Goal: Task Accomplishment & Management: Complete application form

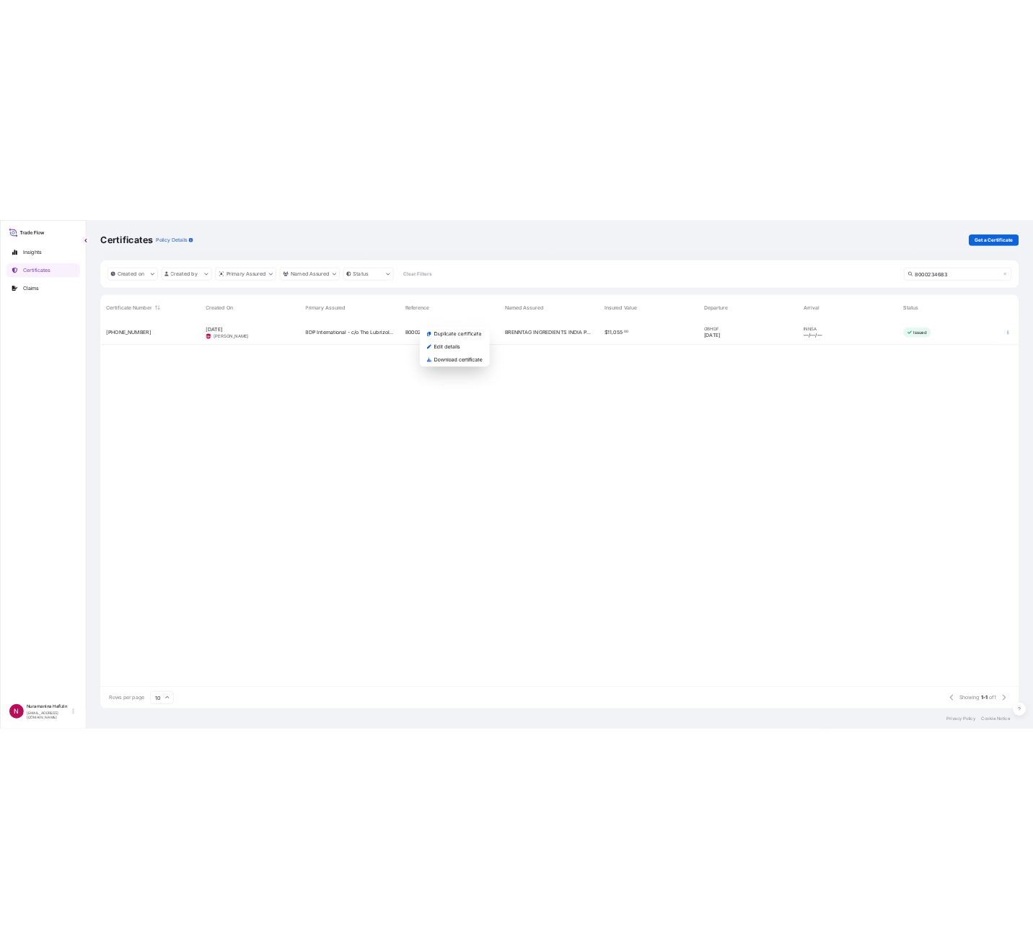
scroll to position [771, 1829]
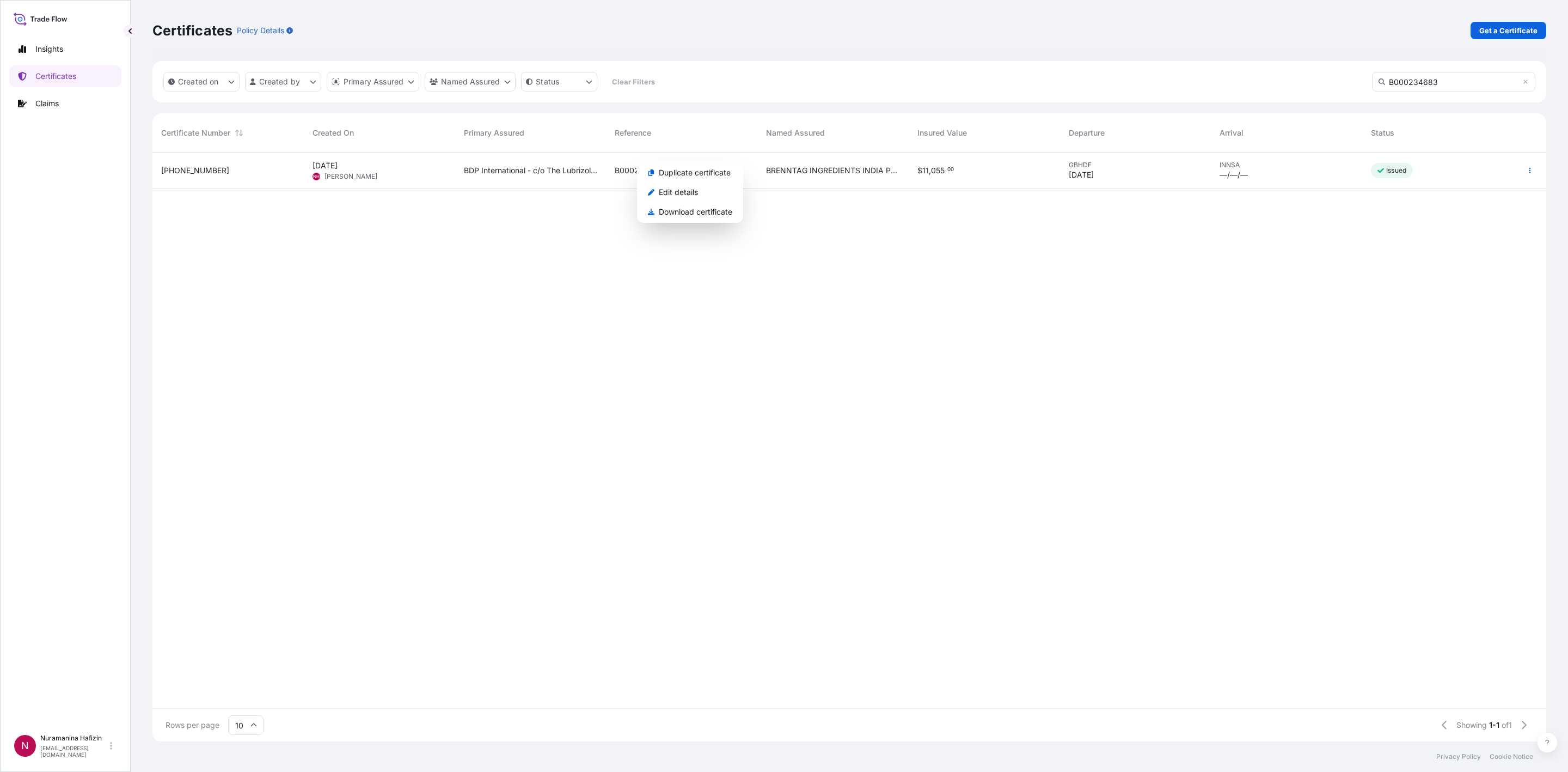
click at [1502, 36] on link "Get a Certificate" at bounding box center [1508, 30] width 75 height 17
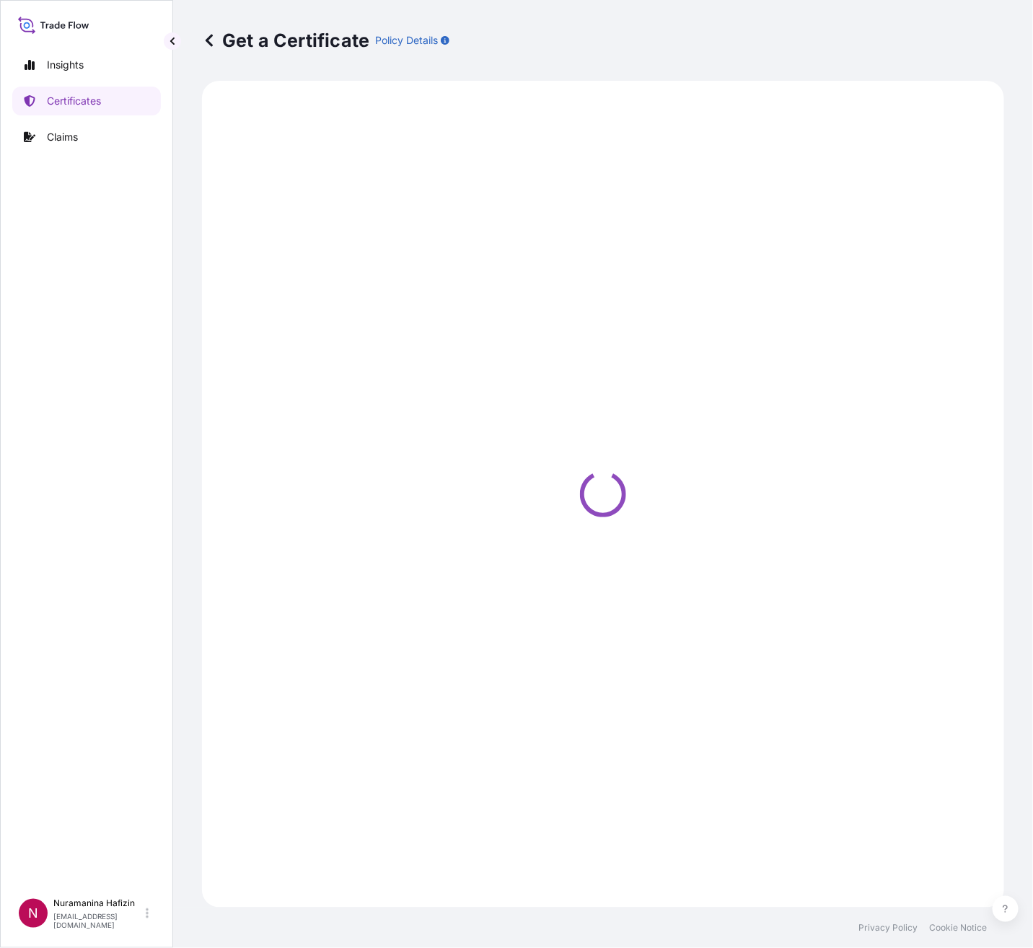
select select "Barge"
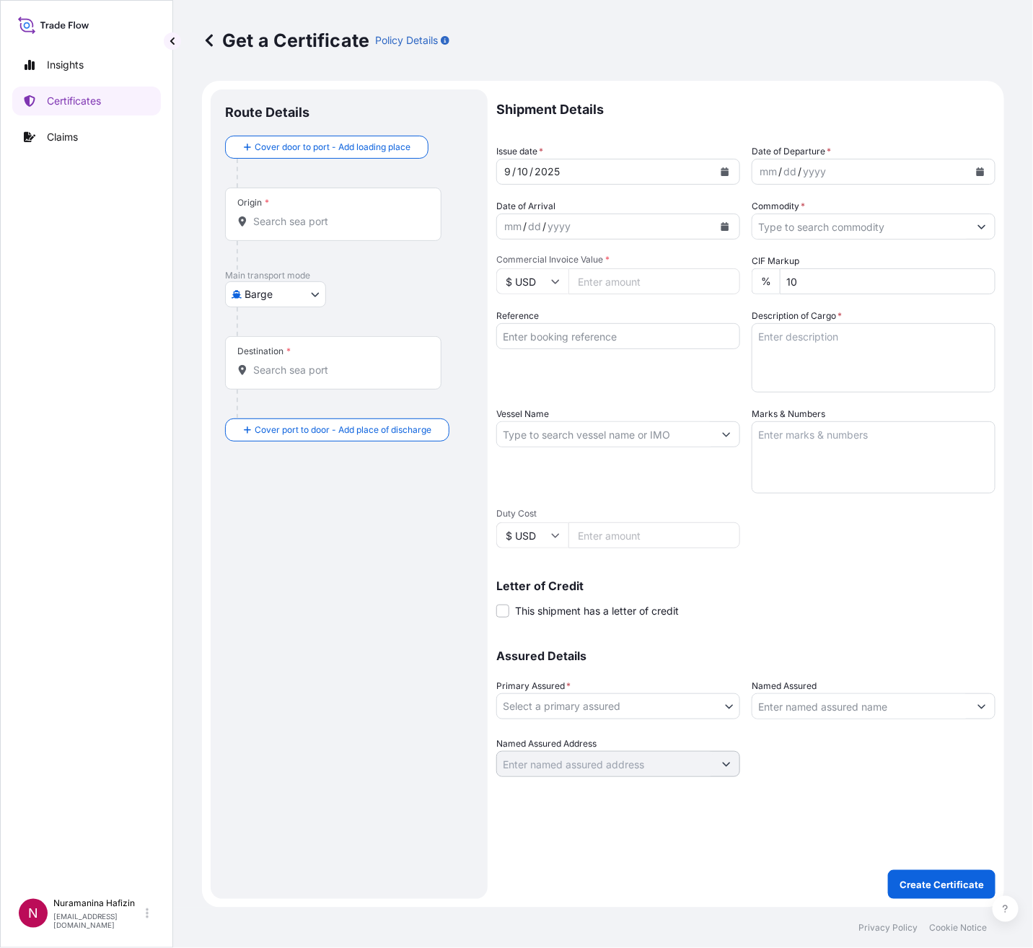
click at [974, 167] on button "Calendar" at bounding box center [979, 171] width 23 height 23
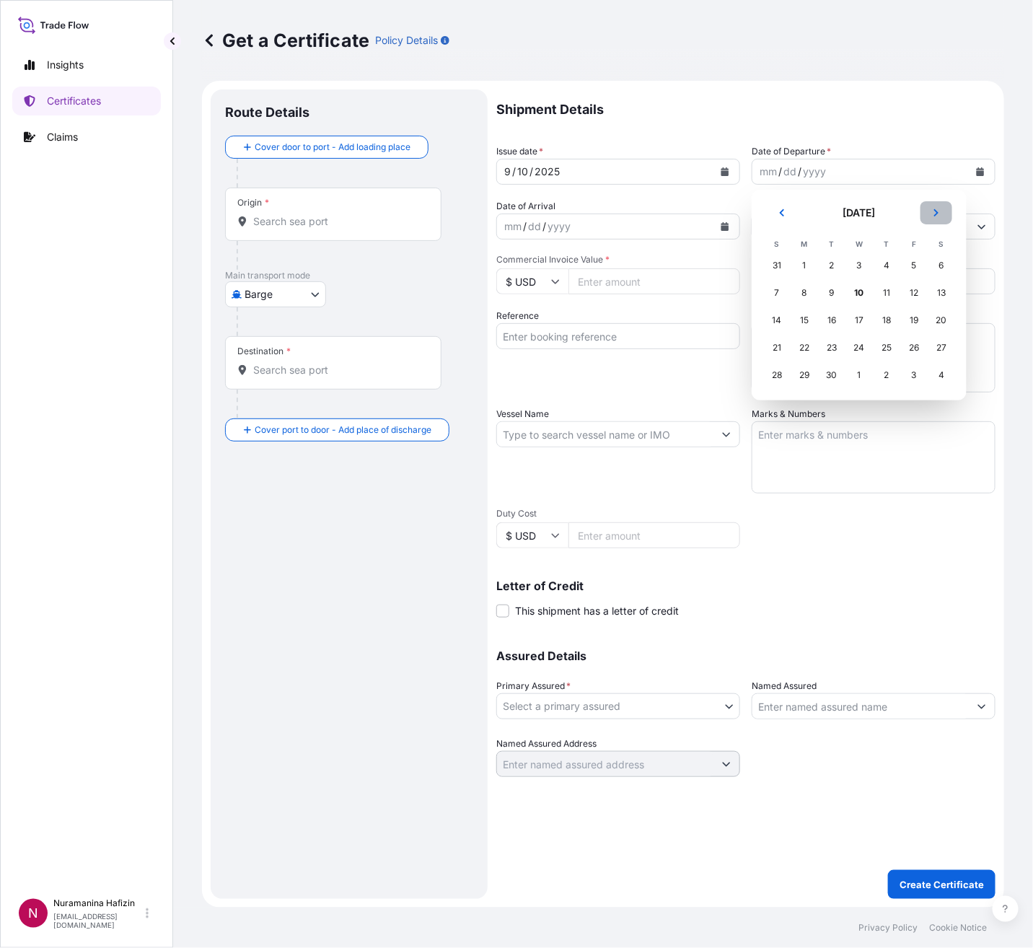
click at [932, 216] on icon "Next" at bounding box center [936, 212] width 9 height 9
click at [783, 213] on icon "Previous" at bounding box center [781, 212] width 9 height 9
click at [809, 291] on div "8" at bounding box center [804, 293] width 26 height 26
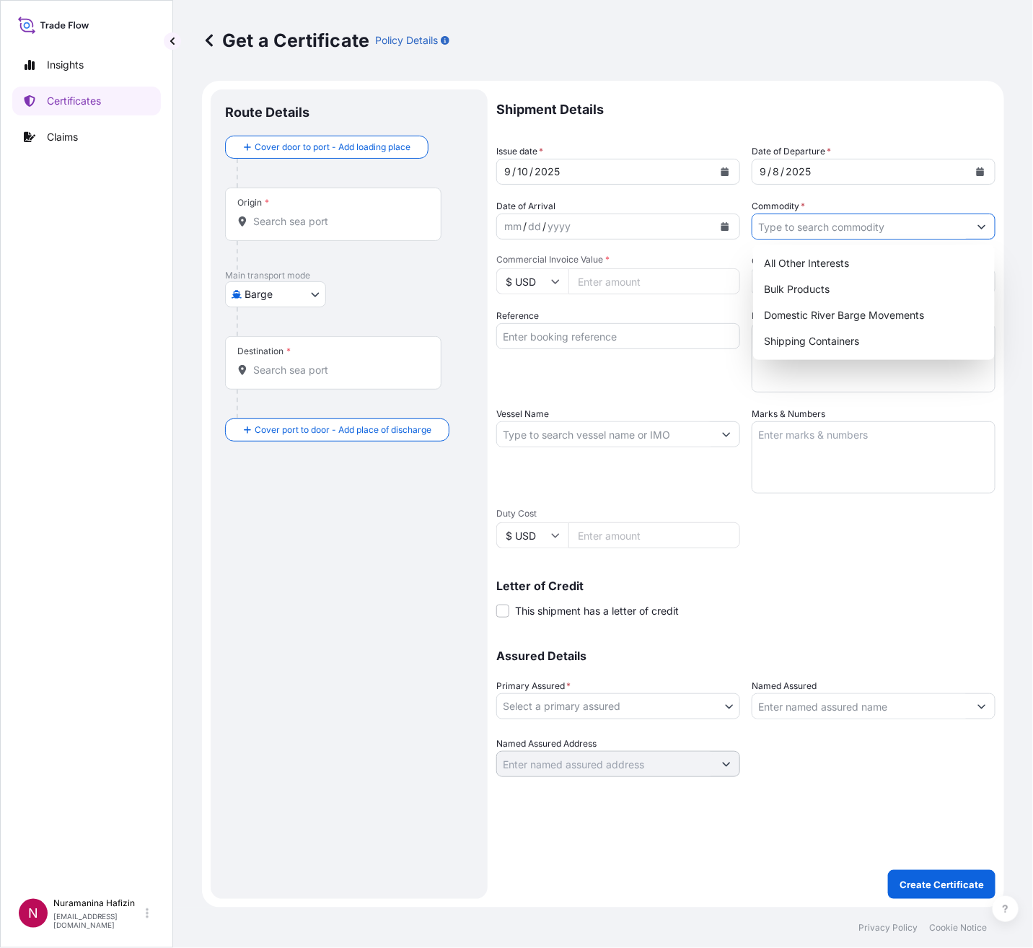
click at [893, 231] on input "Commodity *" at bounding box center [860, 226] width 216 height 26
click at [847, 344] on div "Shipping Containers" at bounding box center [874, 341] width 230 height 26
type input "Shipping Containers"
click at [546, 280] on input "$ USD" at bounding box center [532, 281] width 72 height 26
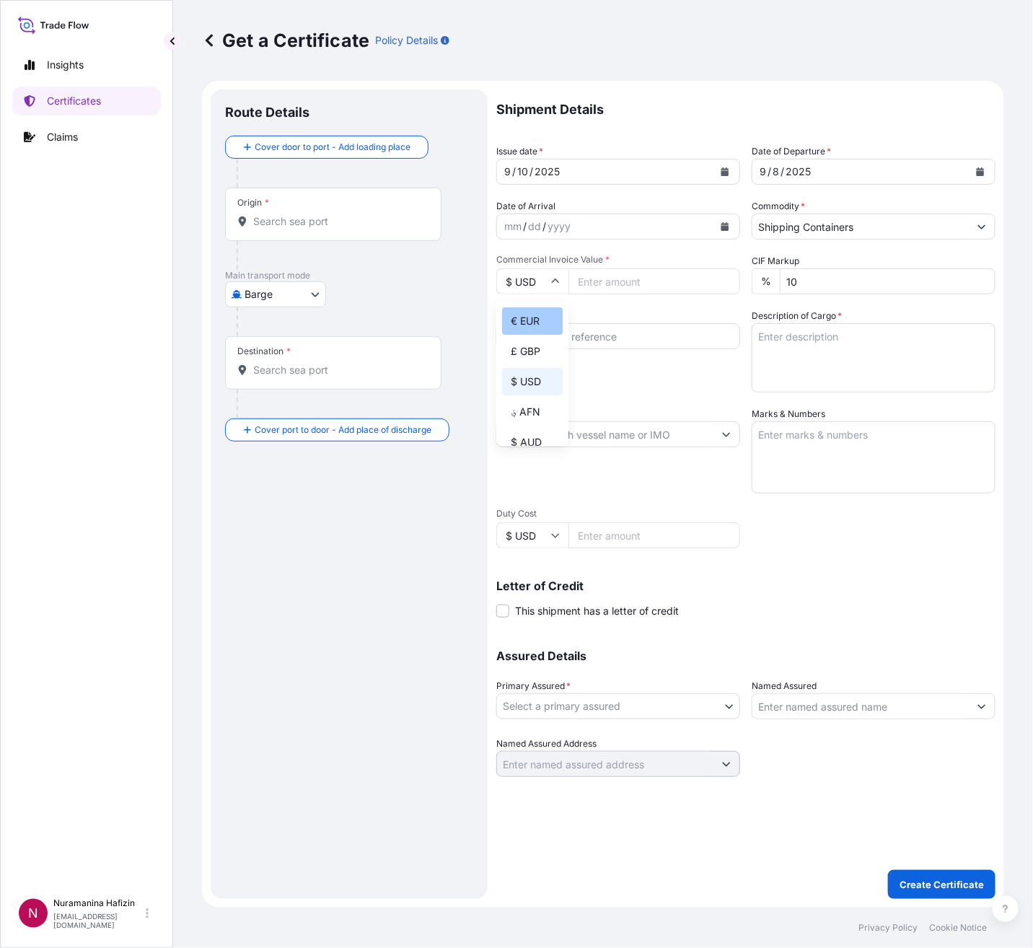
click at [519, 334] on div "€ EUR" at bounding box center [532, 320] width 61 height 27
type input "€ EUR"
click at [632, 282] on input "Commercial Invoice Value *" at bounding box center [654, 281] width 172 height 26
paste input "65850.00"
type input "65850.00"
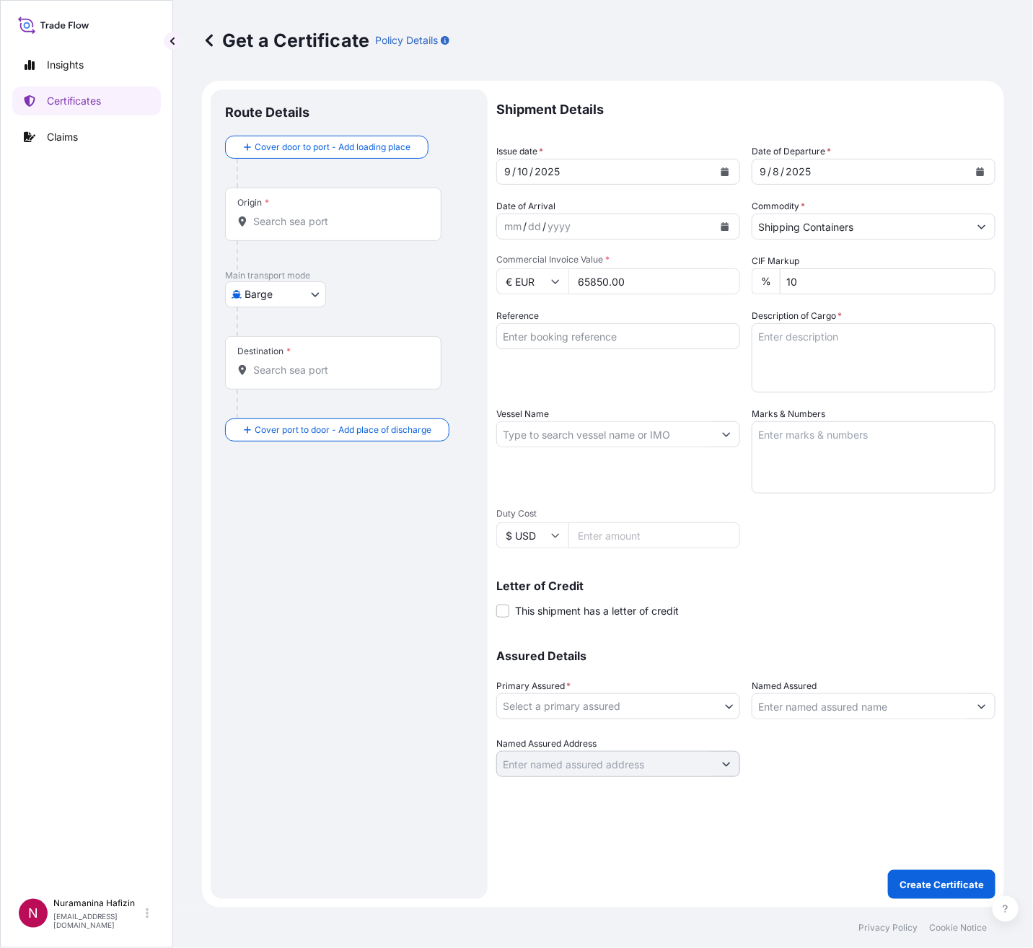
click at [632, 340] on input "Reference" at bounding box center [618, 336] width 244 height 26
paste input "B000233721"
type input "B000233721"
click at [867, 337] on textarea "Description of Cargo *" at bounding box center [873, 357] width 244 height 69
paste textarea
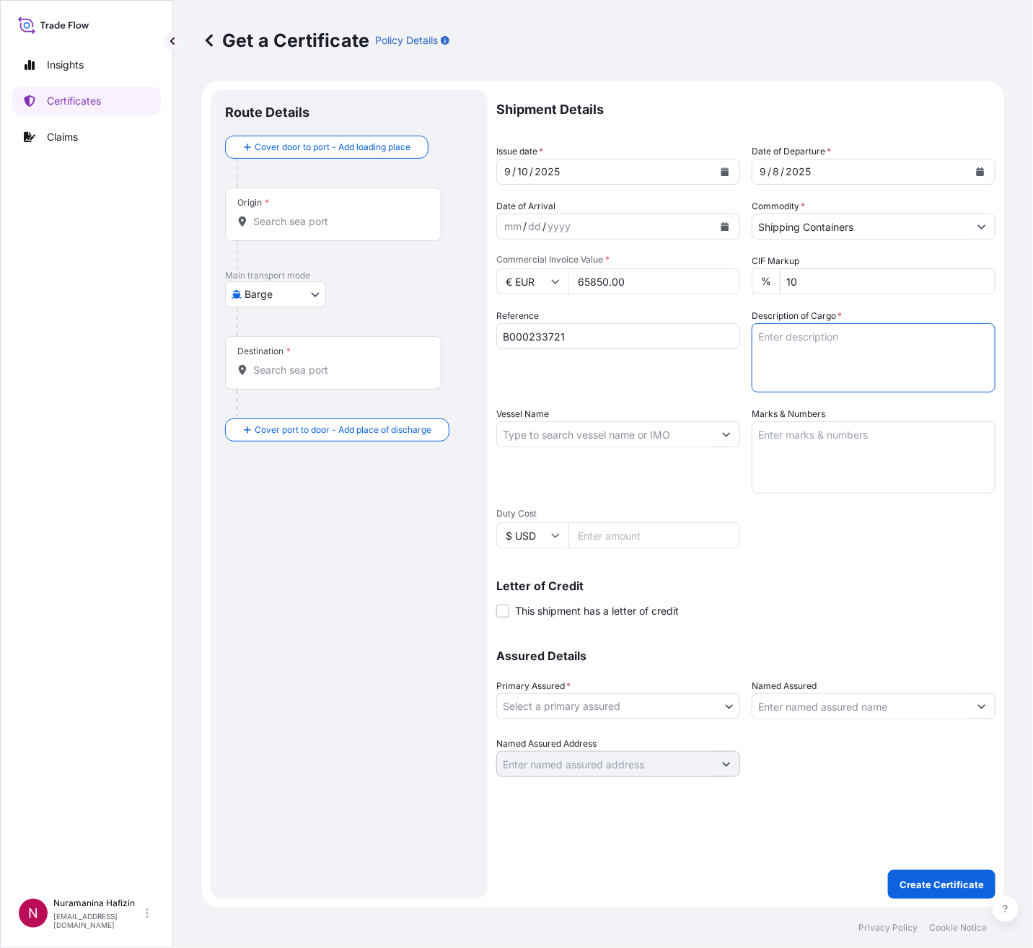
paste textarea "240"
click at [812, 342] on textarea "240" at bounding box center [873, 357] width 244 height 69
paste textarea "BAG LOADED ONTO 15 PALLETS LOADED INTO 1 20' CONTAINER(S) PEARLSTICK(TM) 5715, …"
click at [834, 371] on textarea "240 BAG LOADED ONTO 15 PALLETS LOADED INTO 1 20' CONTAINER(S) PEARLSTICK(TM) 57…" at bounding box center [873, 357] width 244 height 69
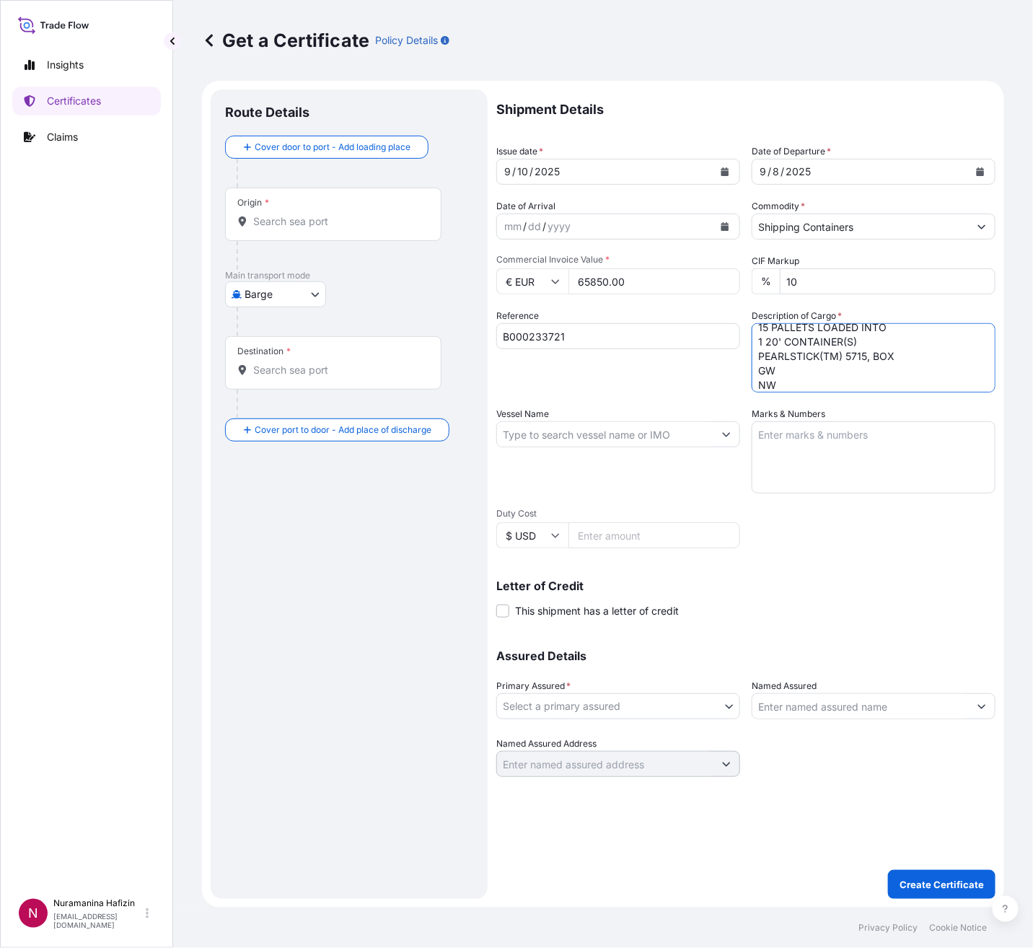
paste textarea "6,492.0000"
click at [805, 384] on textarea "240 BAG LOADED ONTO 15 PALLETS LOADED INTO 1 20' CONTAINER(S) PEARLSTICK(TM) 57…" at bounding box center [873, 357] width 244 height 69
paste textarea "6,000.0000"
click at [788, 376] on textarea "240 BAG LOADED ONTO 15 PALLETS LOADED INTO 1 20' CONTAINER(S) PEARLSTICK(TM) 57…" at bounding box center [873, 357] width 244 height 69
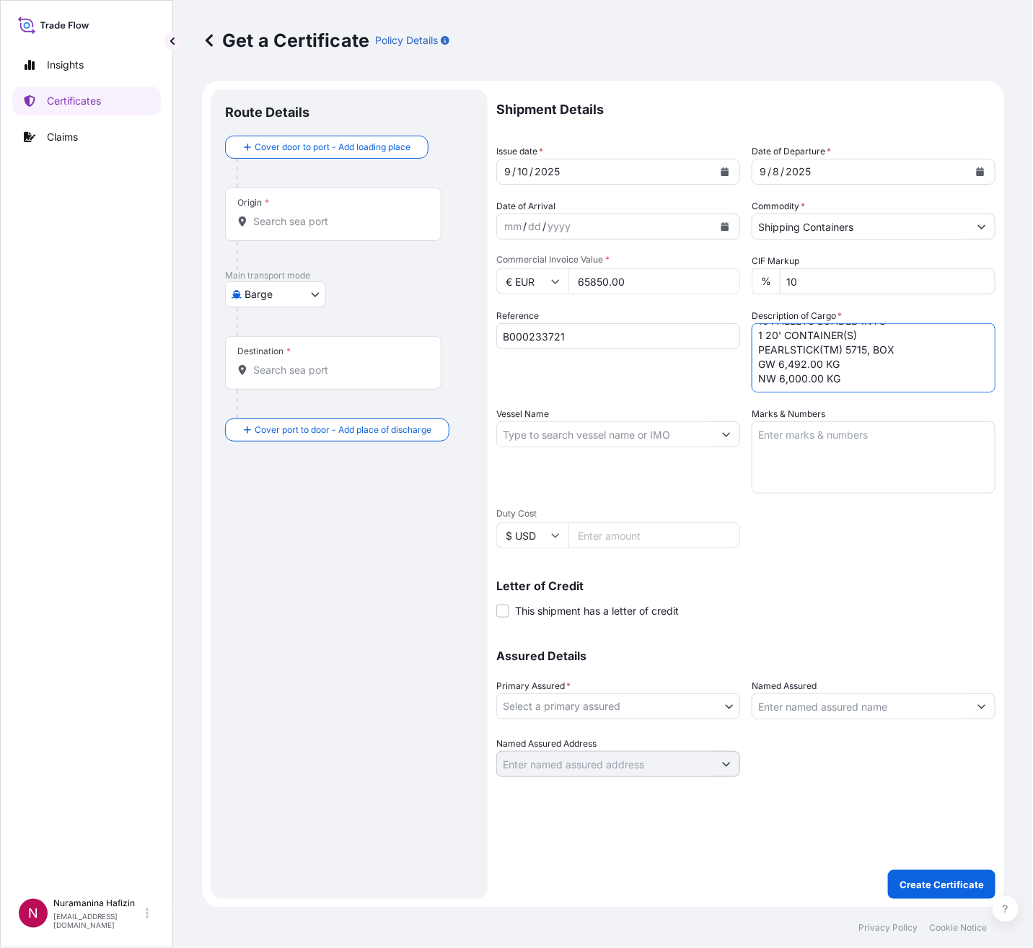
click at [790, 384] on textarea "240 BAG LOADED ONTO 15 PALLETS LOADED INTO 1 20' CONTAINER(S) PEARLSTICK(TM) 57…" at bounding box center [873, 357] width 244 height 69
paste textarea "120"
click at [842, 381] on textarea "240 BAG LOADED ONTO 15 PALLETS LOADED INTO 1 20' CONTAINER(S) PEARLSTICK(TM) 57…" at bounding box center [873, 357] width 244 height 69
paste textarea "BAG LOADED INTO 1 20' CONTAINER(S) ESTANE(R) GP 52DT NAT 055, PE BAG"
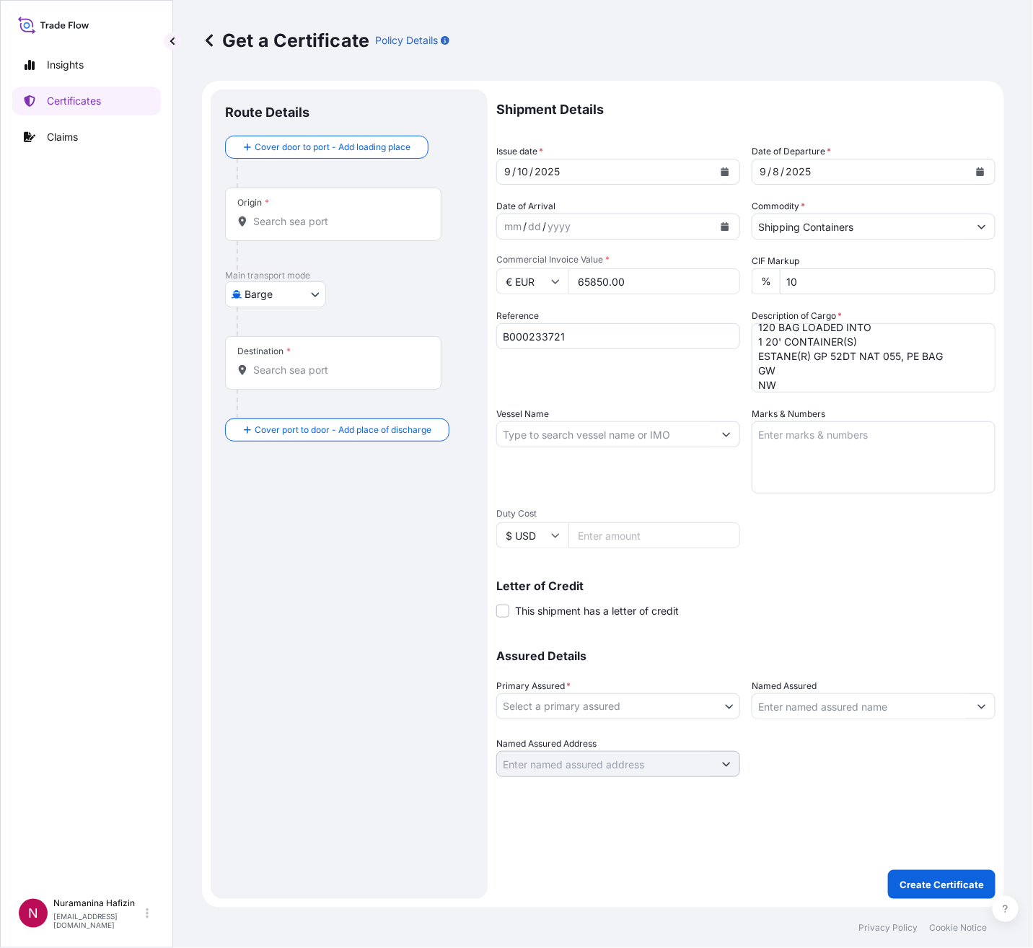
click at [809, 368] on textarea "240 BAG LOADED ONTO 15 PALLETS LOADED INTO 1 20' CONTAINER(S) PEARLSTICK(TM) 57…" at bounding box center [873, 357] width 244 height 69
paste textarea "3,012.0000"
click at [860, 386] on textarea "240 BAG LOADED ONTO 15 PALLETS LOADED INTO 1 20' CONTAINER(S) PEARLSTICK(TM) 57…" at bounding box center [873, 357] width 244 height 69
paste textarea "3,000.0000"
type textarea "240 BAG LOADED ONTO 15 PALLETS LOADED INTO 1 20' CONTAINER(S) PEARLSTICK(TM) 57…"
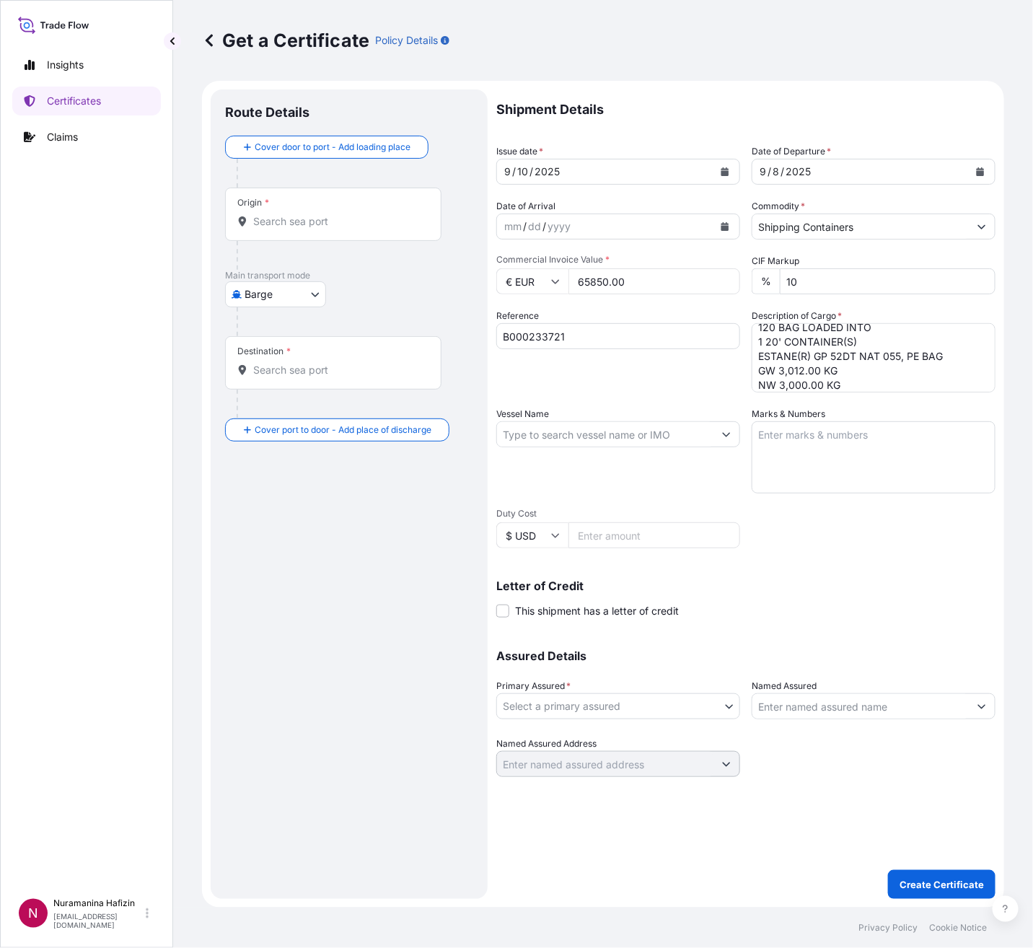
click at [622, 433] on input "Vessel Name" at bounding box center [605, 434] width 216 height 26
paste input "SCI [GEOGRAPHIC_DATA]"
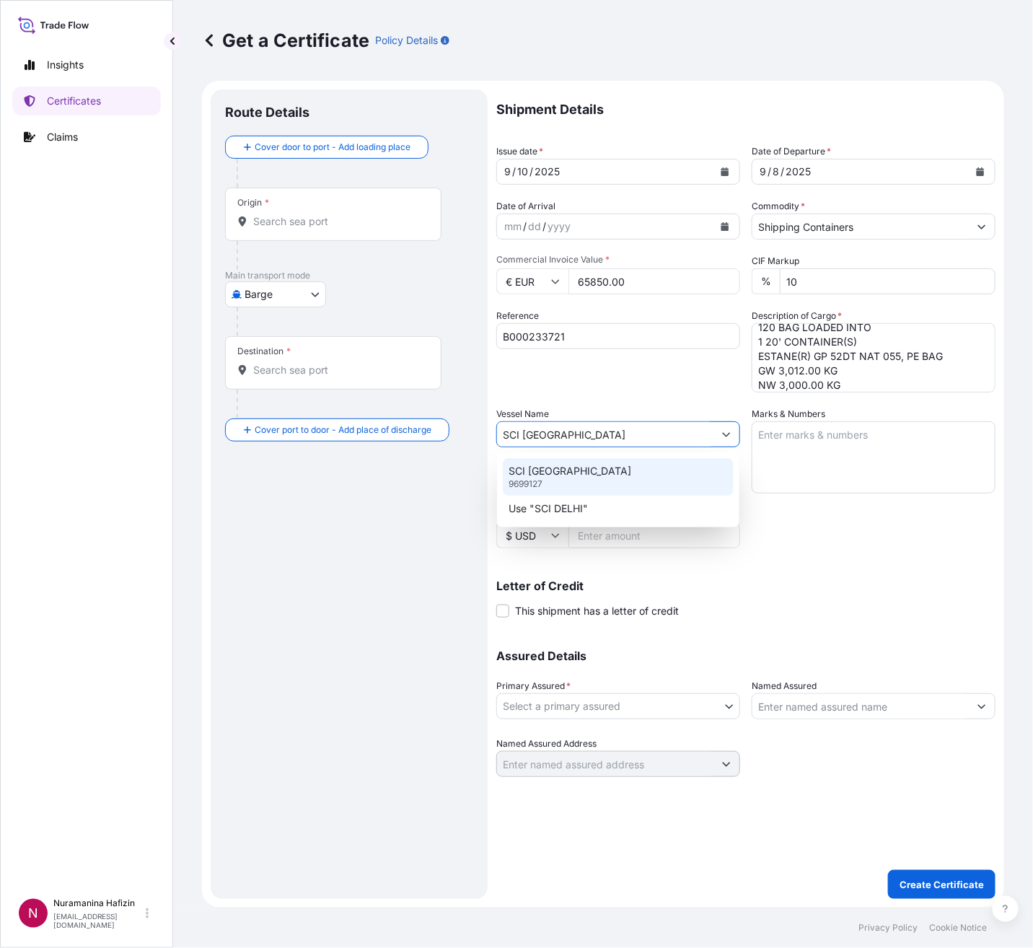
click at [546, 483] on div "SCI DELHI 9699127" at bounding box center [618, 476] width 230 height 37
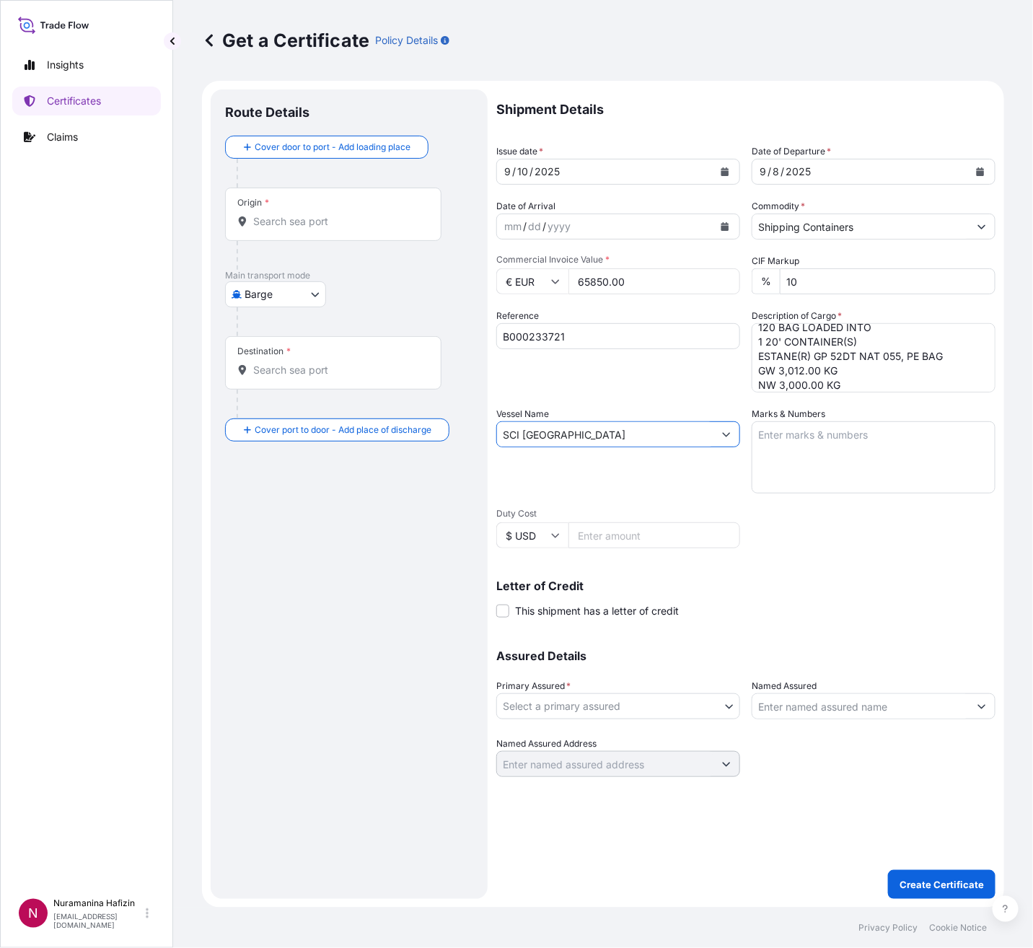
type input "SCI [GEOGRAPHIC_DATA]"
click at [716, 695] on body "0 options available. 2 options available. Insights Certificates Claims N Nurama…" at bounding box center [516, 474] width 1033 height 948
click at [681, 734] on div "BDP International - c/o The Lubrizol Corporation" at bounding box center [621, 742] width 238 height 26
select select "31972"
click at [829, 717] on div at bounding box center [873, 706] width 244 height 26
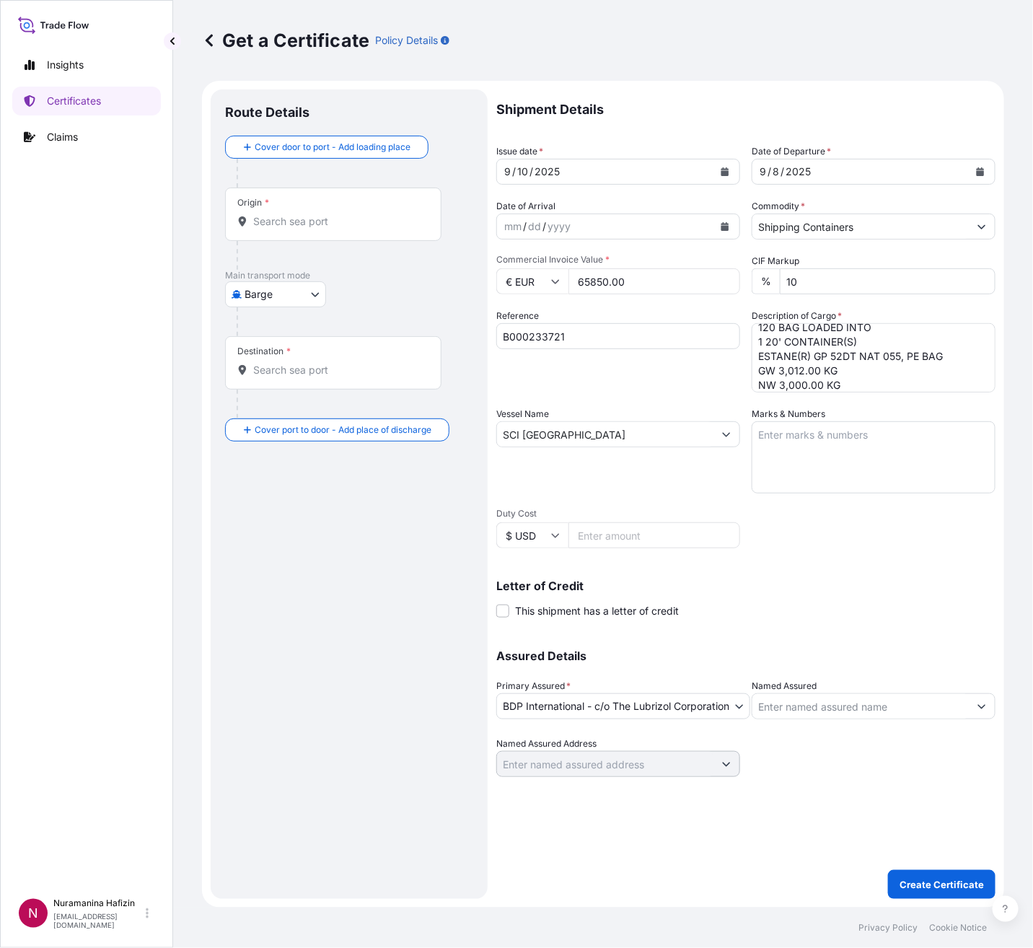
click at [831, 706] on input "Named Assured" at bounding box center [860, 706] width 216 height 26
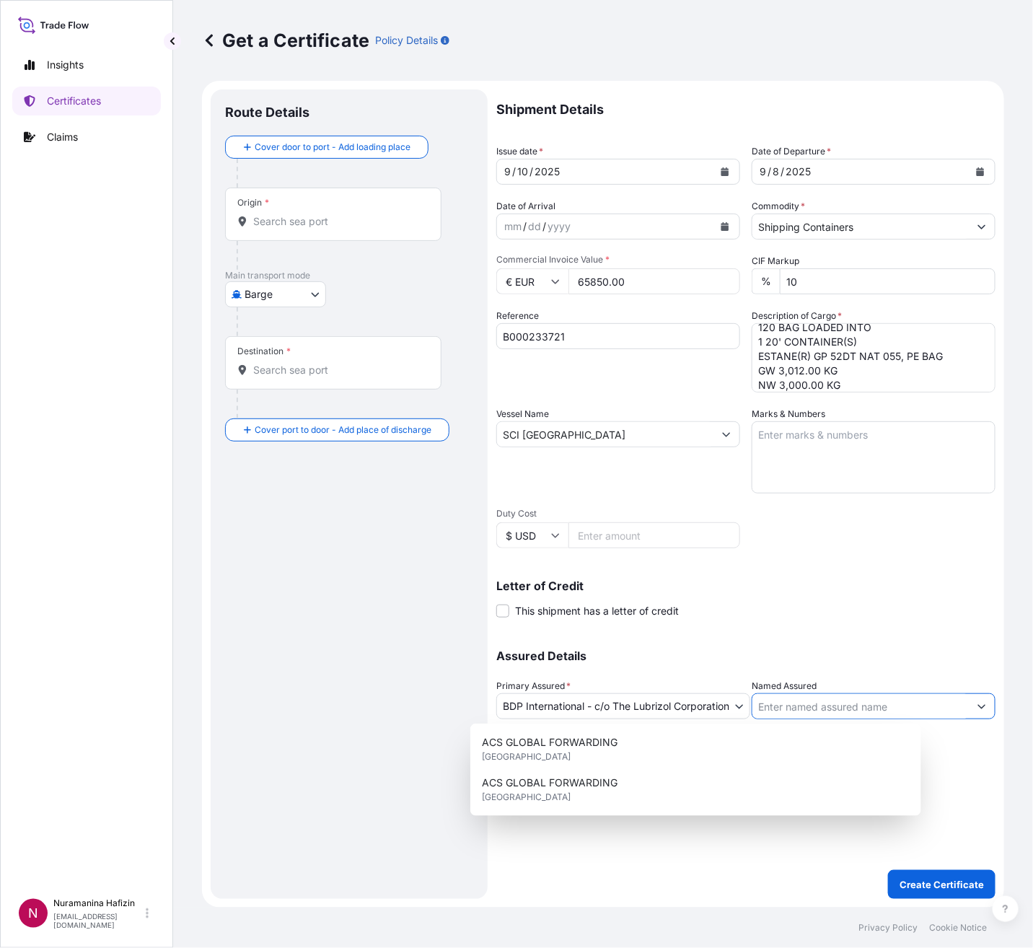
paste input "IBEN EDGE INDIA PVT LTD"
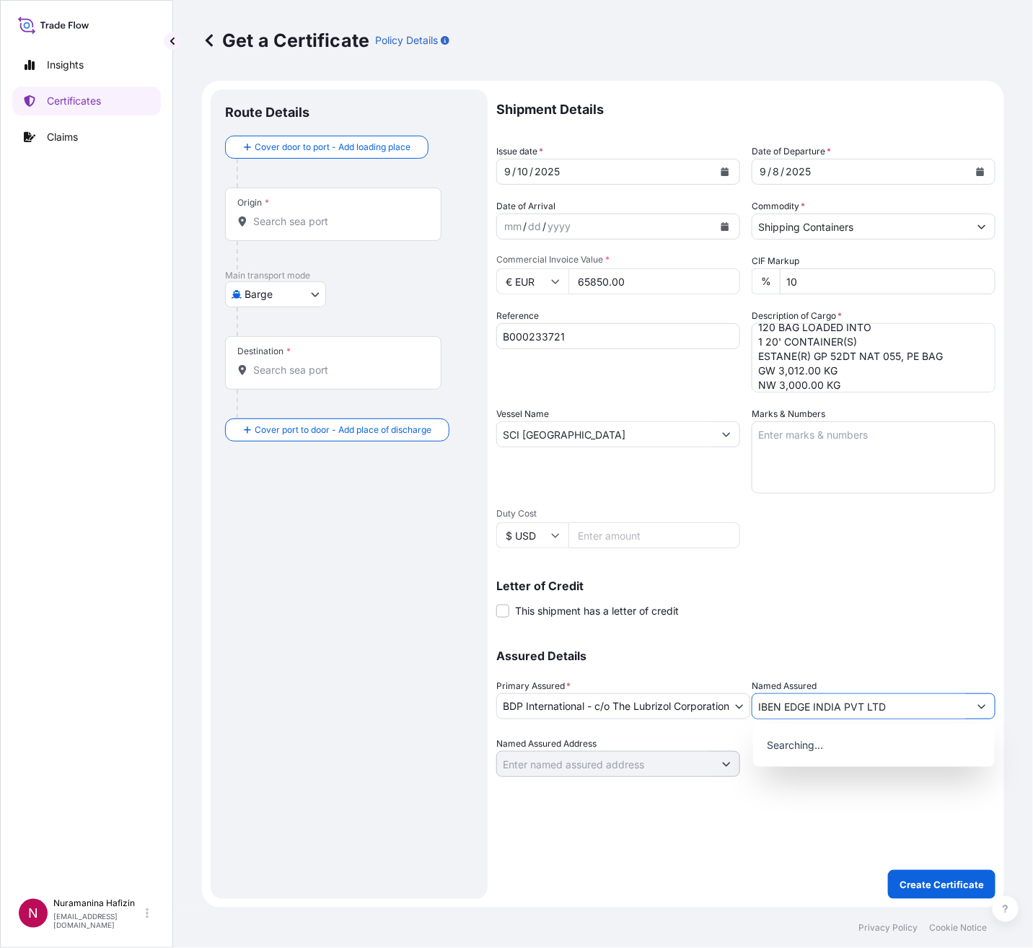
type input "IBEN EDGE INDIA PVT LTD"
click at [288, 295] on body "15 options available. 0 options available. Insights Certificates Claims N Nuram…" at bounding box center [516, 474] width 1033 height 948
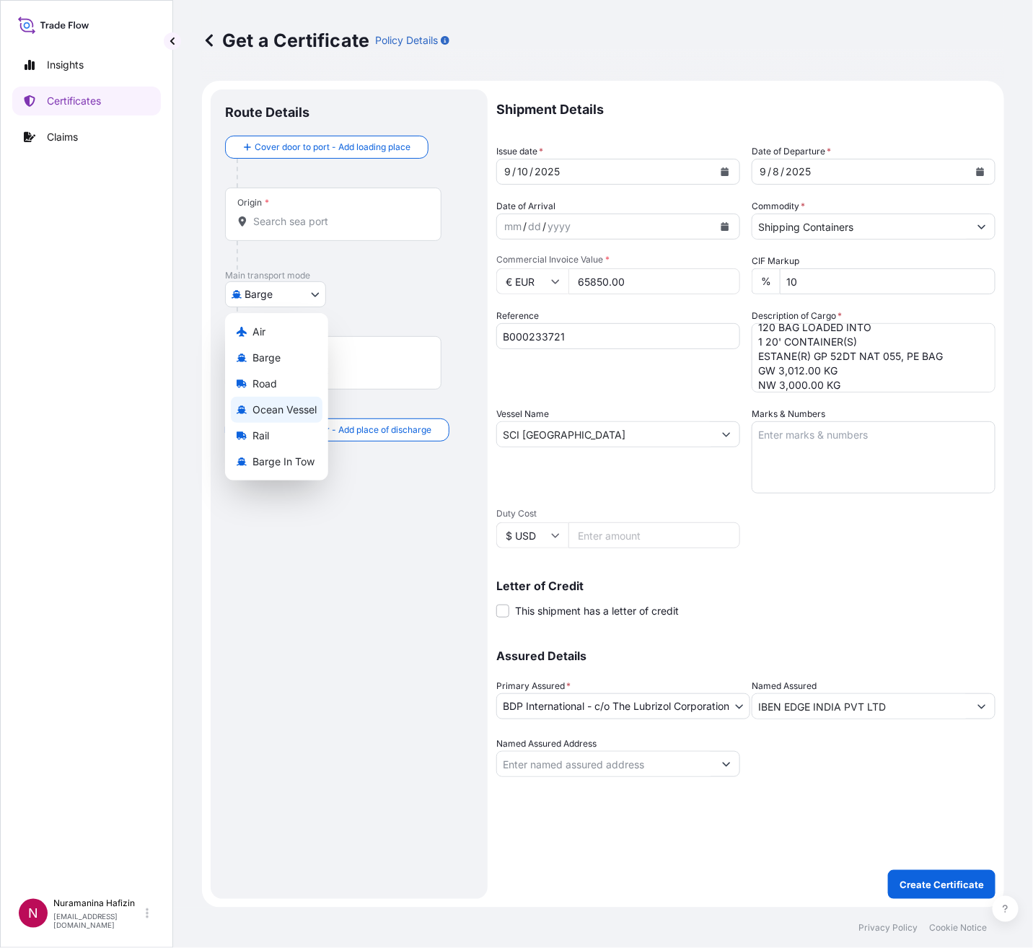
click at [281, 405] on span "Ocean Vessel" at bounding box center [284, 409] width 64 height 14
select select "Ocean Vessel"
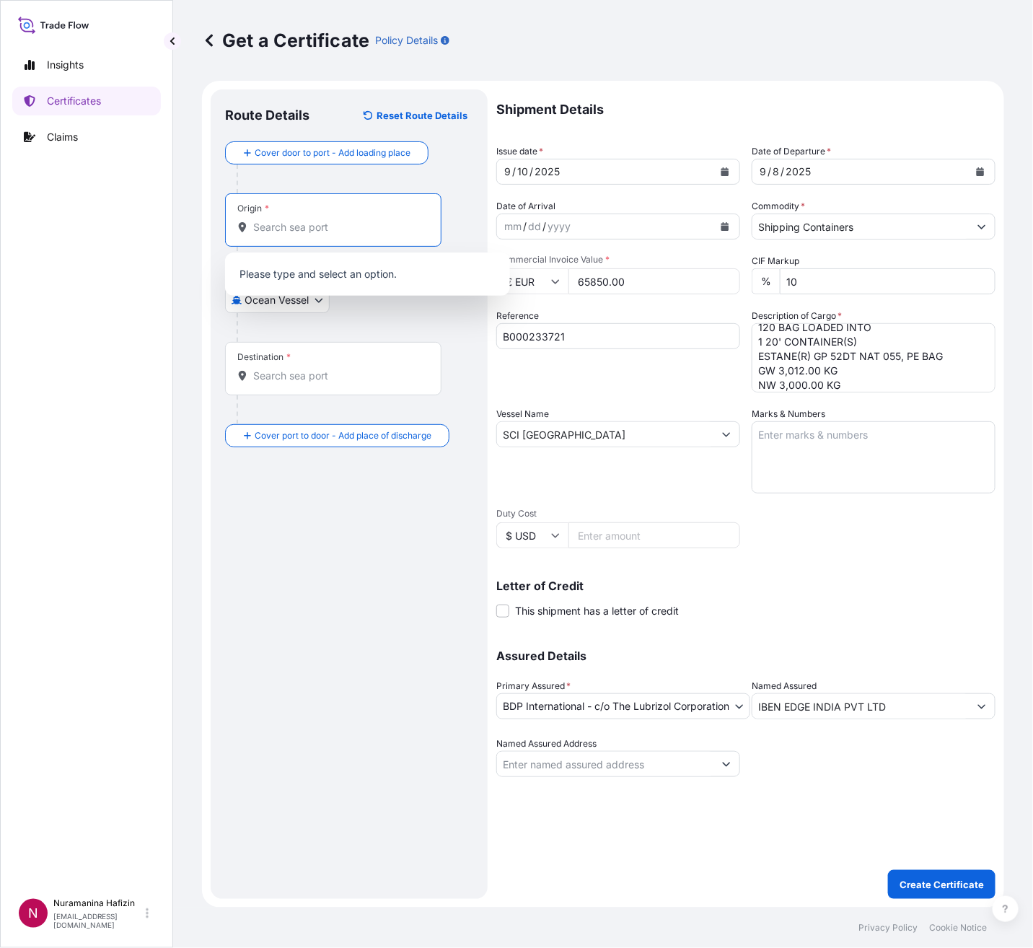
click at [345, 225] on input "Origin *" at bounding box center [338, 227] width 170 height 14
paste input "MEERHOUT"
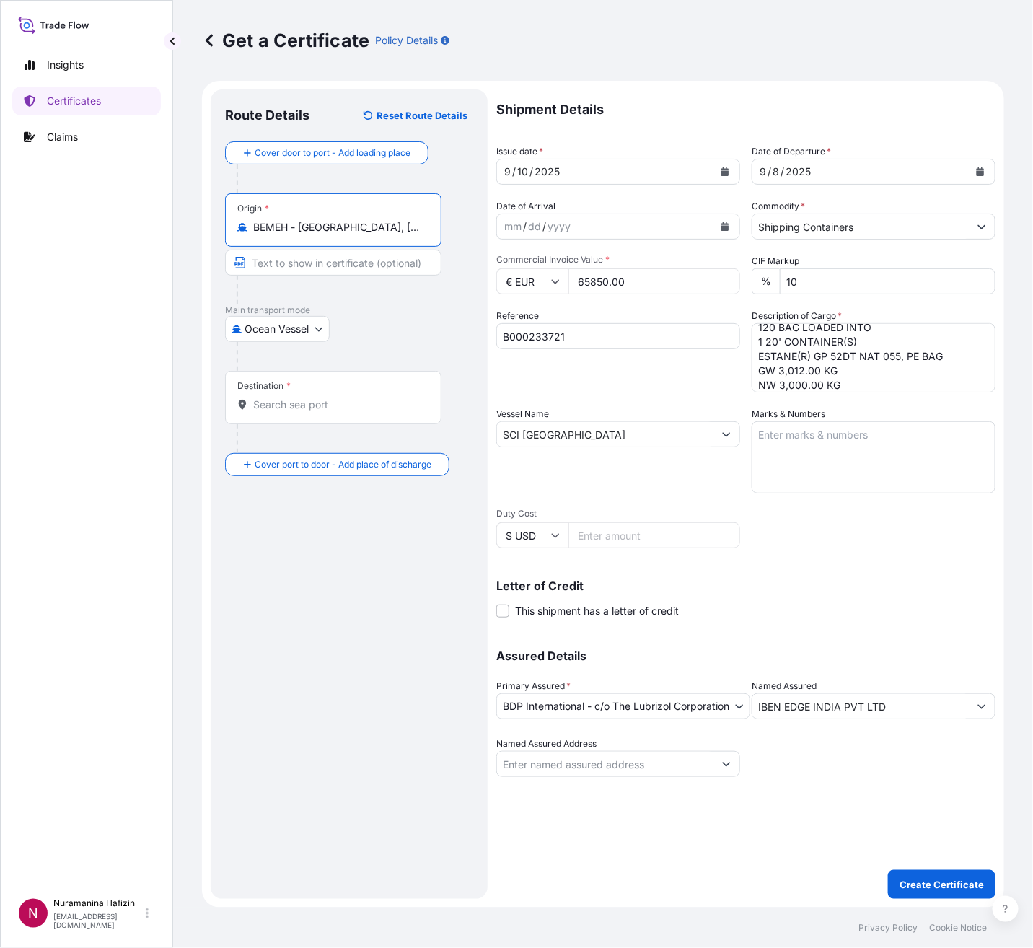
type input "BEMEH - [GEOGRAPHIC_DATA], [GEOGRAPHIC_DATA]"
click at [288, 392] on div "Destination *" at bounding box center [333, 397] width 216 height 53
click at [288, 397] on input "Destination *" at bounding box center [338, 404] width 170 height 14
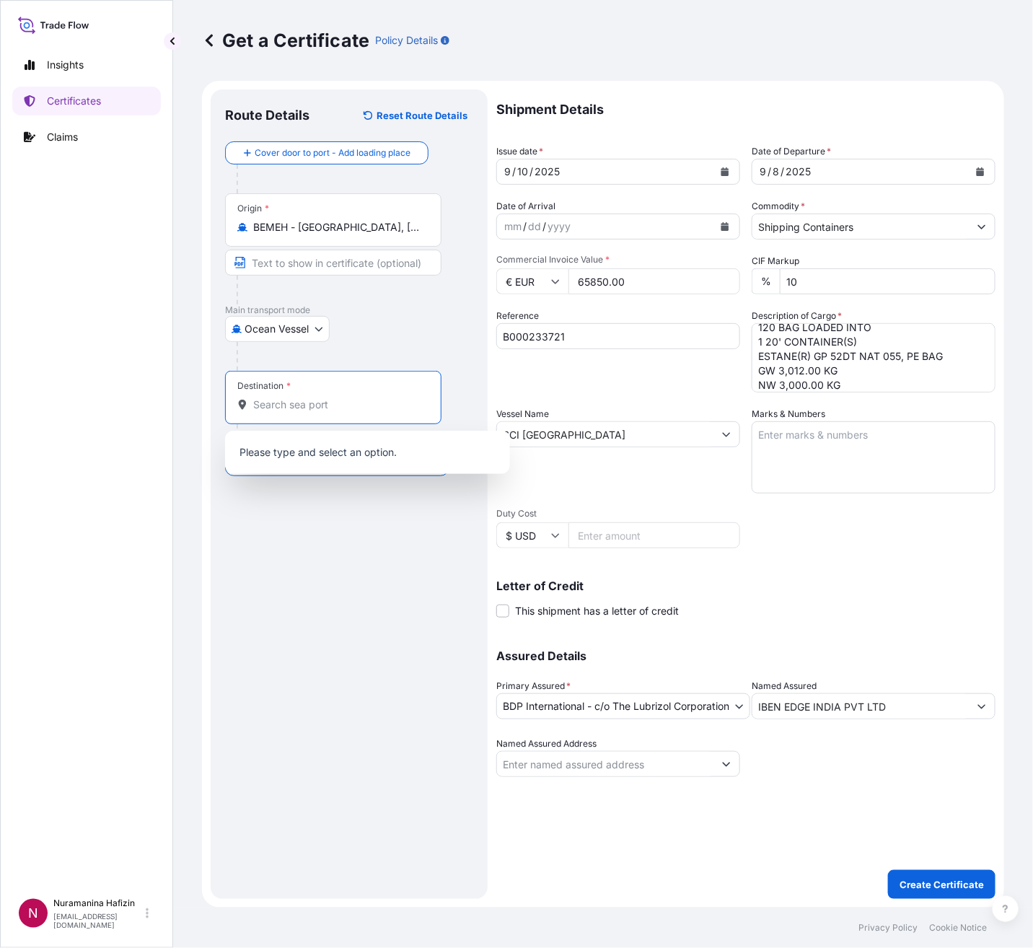
paste input "[GEOGRAPHIC_DATA], [GEOGRAPHIC_DATA]"
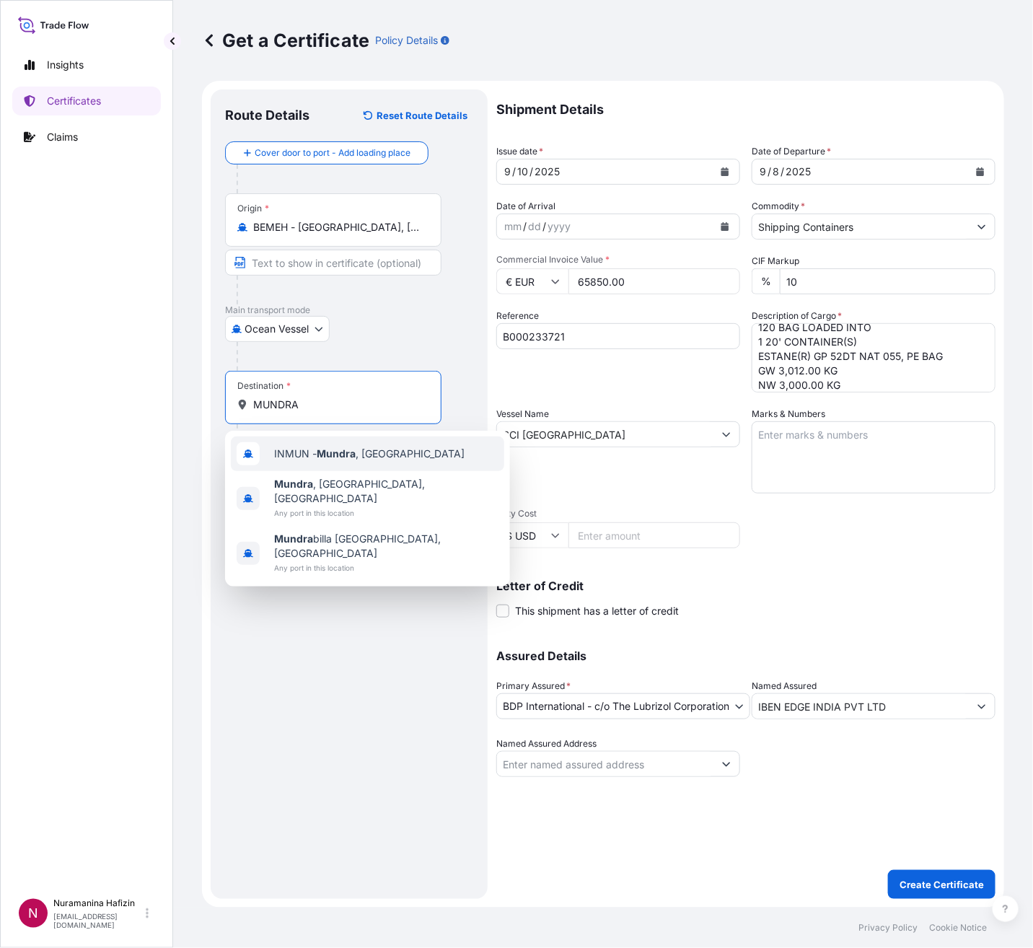
click at [389, 466] on div "INMUN - [GEOGRAPHIC_DATA] , [GEOGRAPHIC_DATA]" at bounding box center [367, 453] width 273 height 35
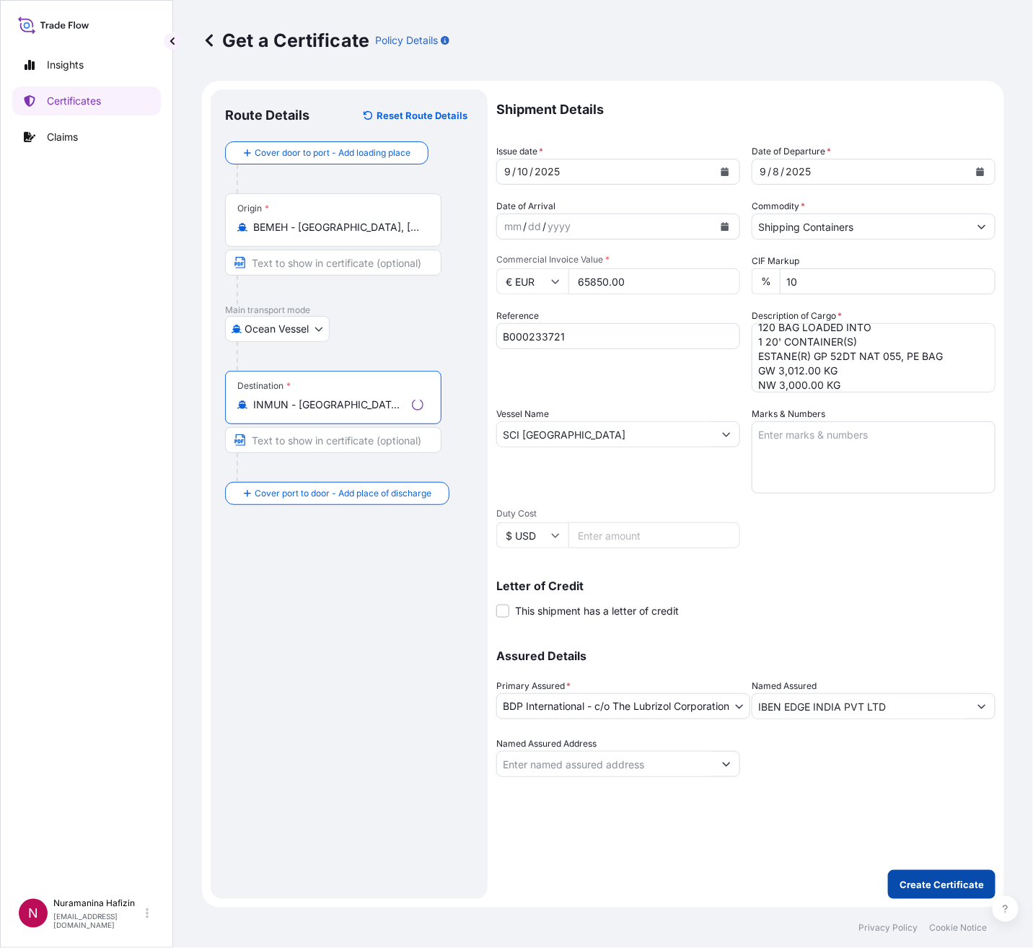
type input "INMUN - [GEOGRAPHIC_DATA], [GEOGRAPHIC_DATA]"
click at [946, 890] on p "Create Certificate" at bounding box center [941, 884] width 84 height 14
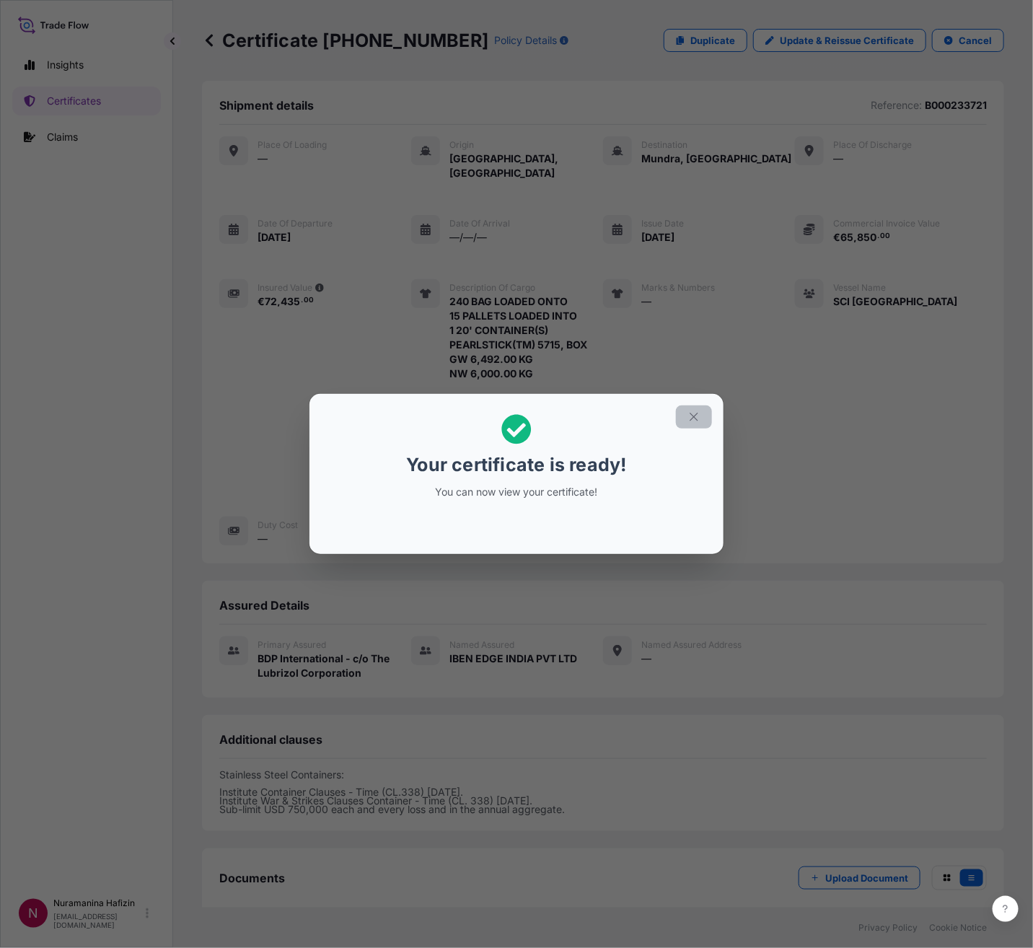
click at [687, 415] on icon "button" at bounding box center [693, 416] width 13 height 13
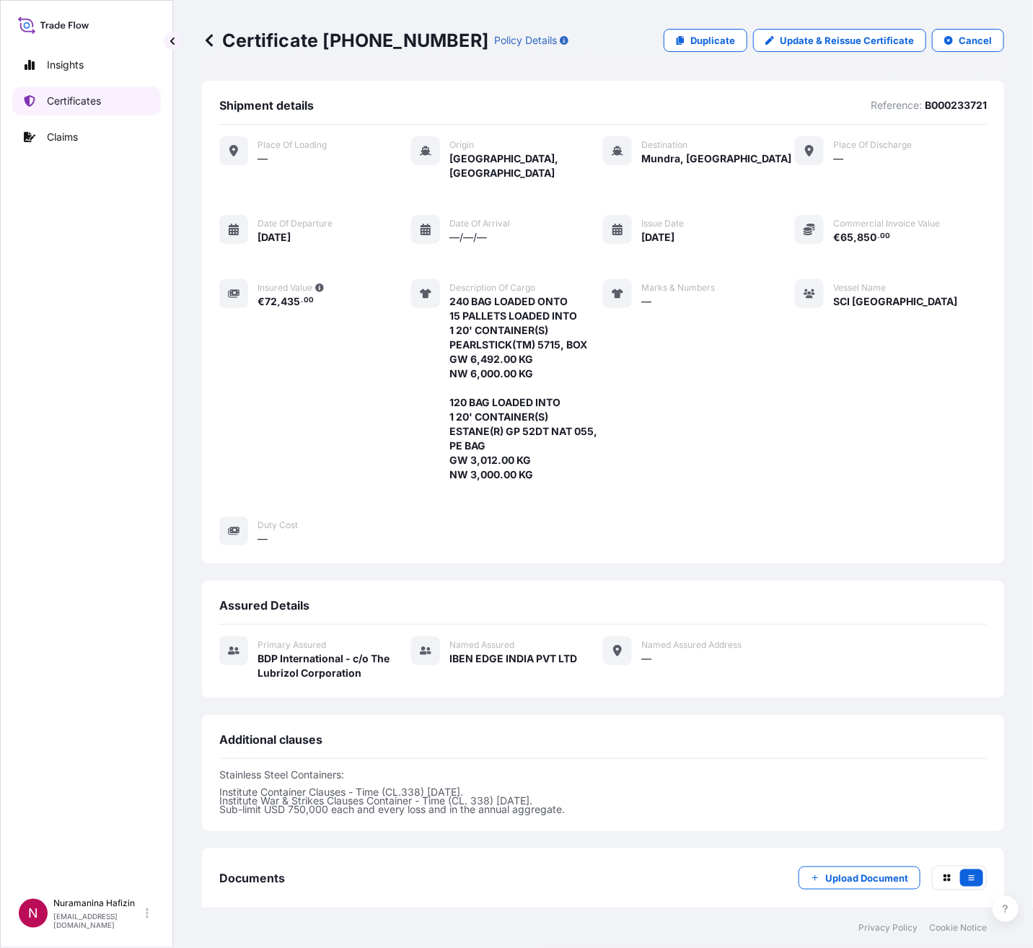
click at [100, 106] on p "Certificates" at bounding box center [74, 101] width 54 height 14
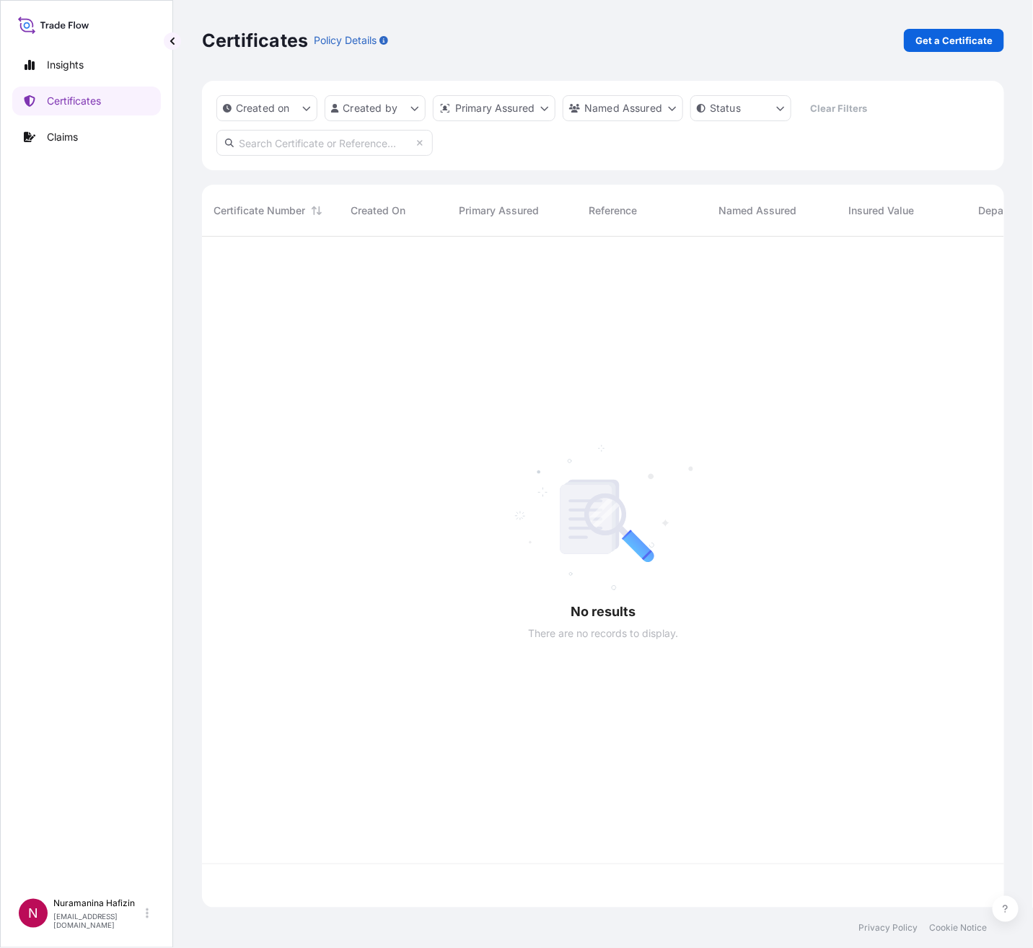
scroll to position [662, 785]
click at [335, 145] on input "text" at bounding box center [324, 143] width 216 height 26
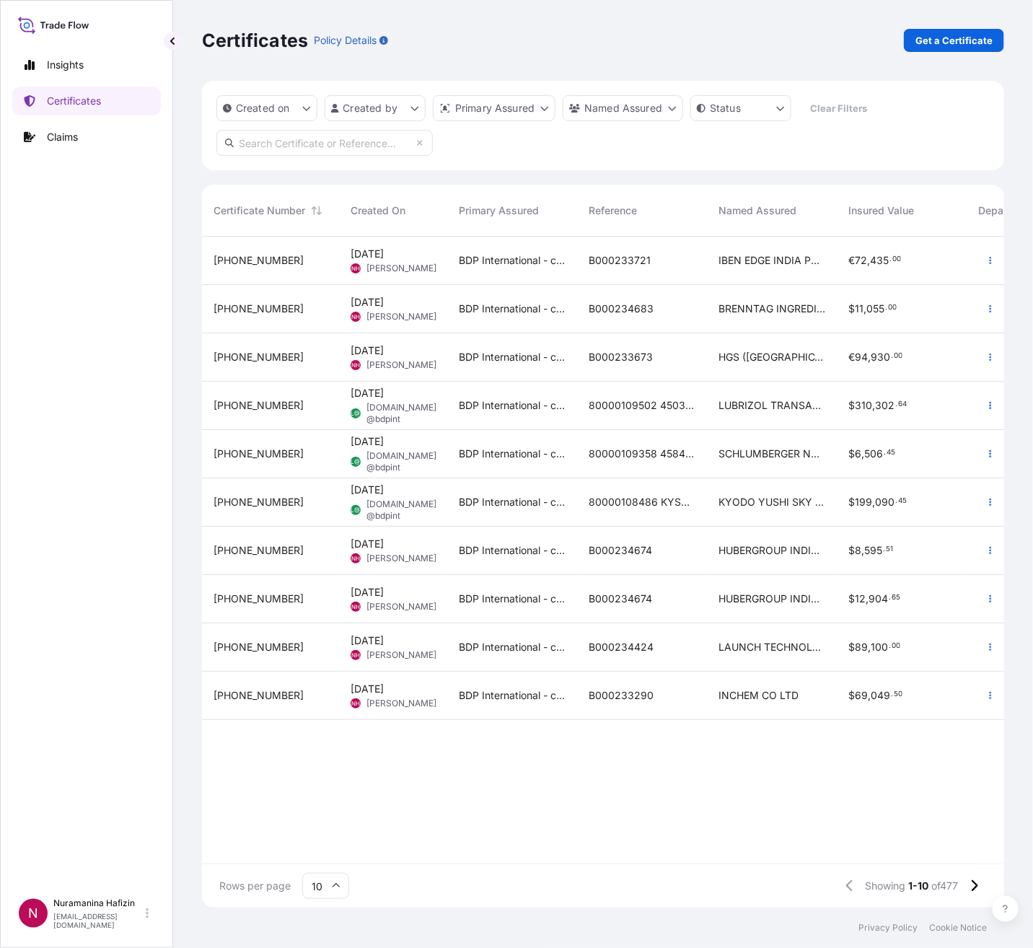
paste input "B000233721"
type input "B000233721"
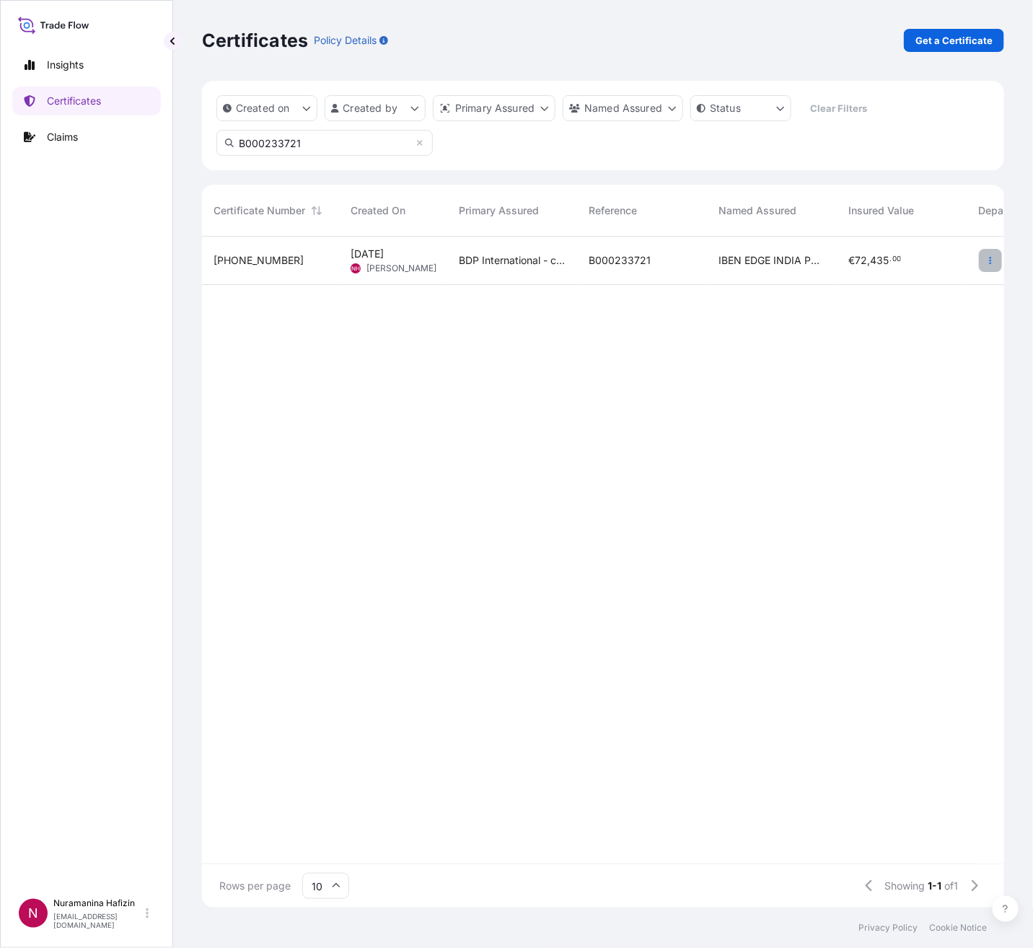
click at [987, 257] on icon "button" at bounding box center [990, 260] width 9 height 9
click at [922, 314] on p "Download certificate" at bounding box center [921, 315] width 97 height 14
